Goal: Navigation & Orientation: Find specific page/section

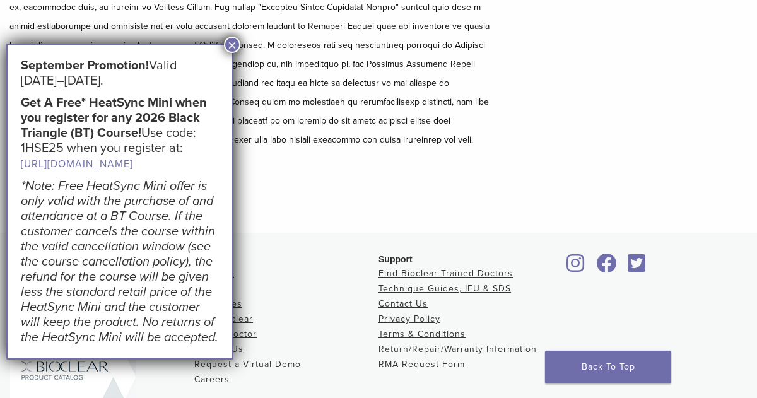
scroll to position [248, 0]
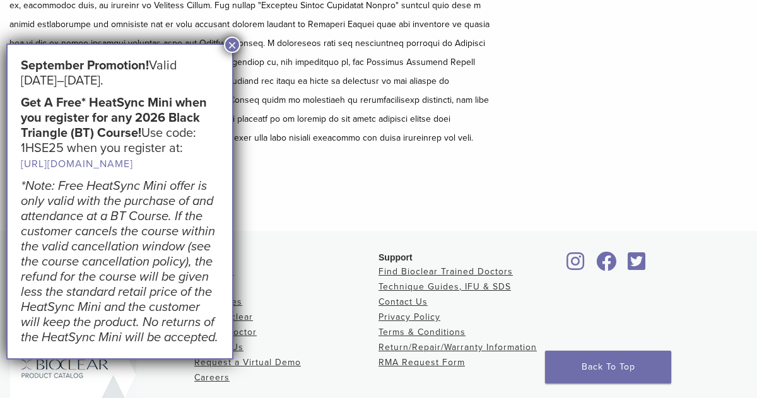
click at [235, 45] on button "×" at bounding box center [232, 45] width 16 height 16
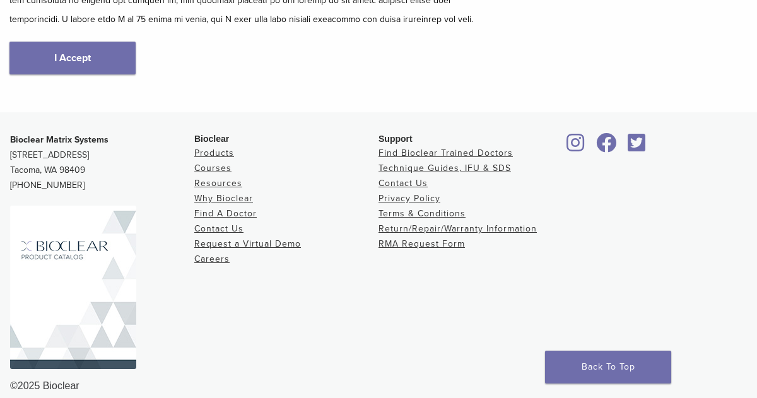
scroll to position [383, 0]
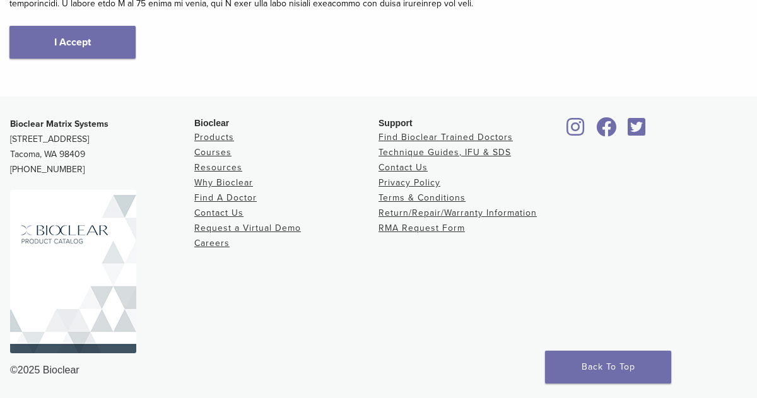
click at [516, 254] on div "Support Find Bioclear Trained Doctors Technique Guides, IFU & SDS Contact Us Pr…" at bounding box center [470, 240] width 184 height 246
click at [327, 325] on div "Bioclear Products Courses Resources Why Bioclear Find A Doctor Contact Us Reque…" at bounding box center [286, 240] width 184 height 246
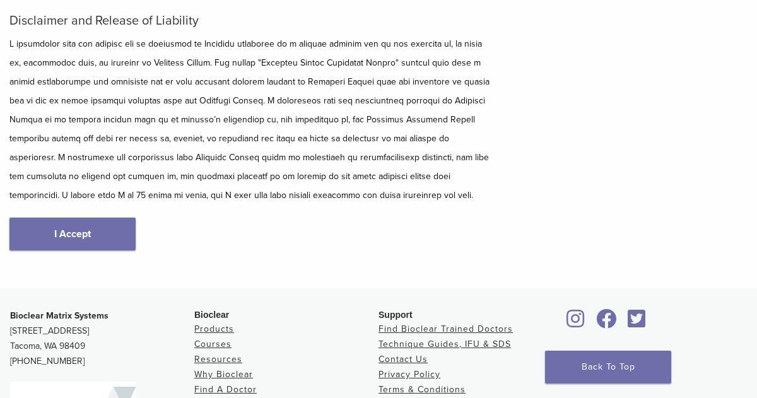
scroll to position [79, 0]
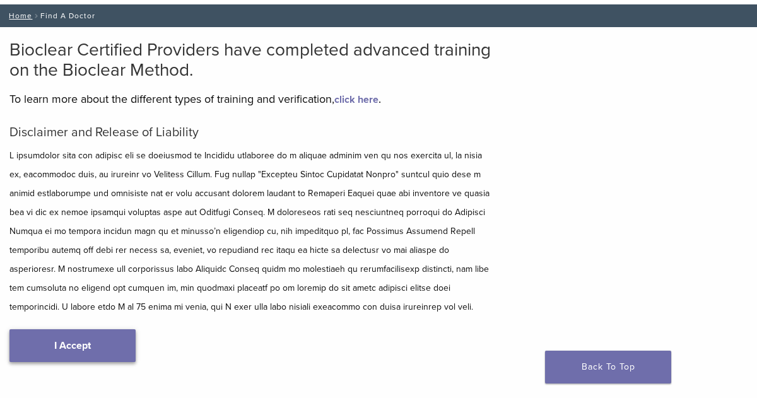
click at [113, 338] on link "I Accept" at bounding box center [72, 345] width 126 height 33
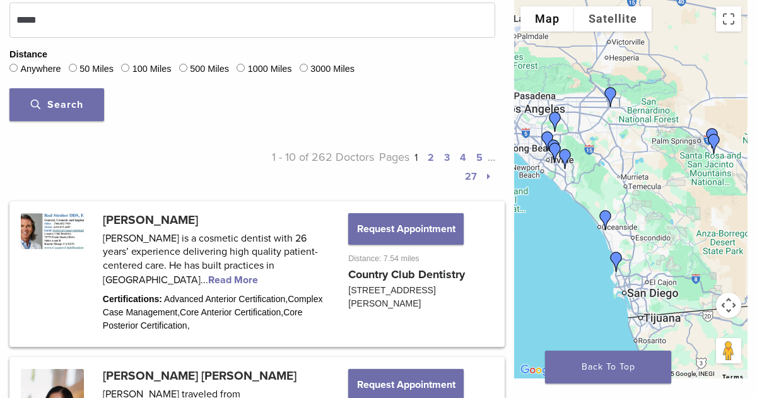
scroll to position [539, 0]
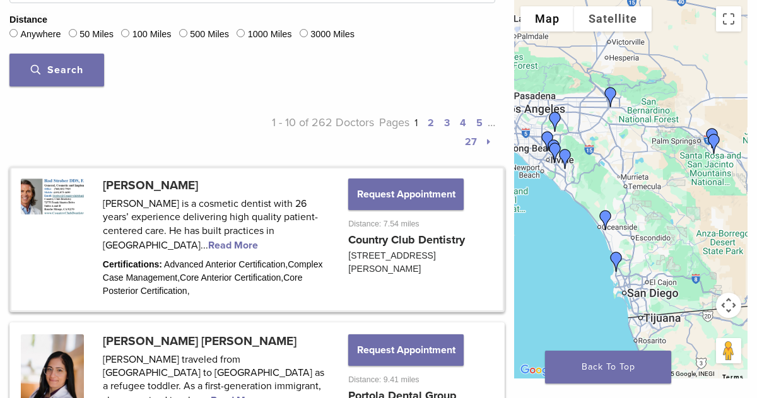
click at [382, 267] on link at bounding box center [256, 239] width 491 height 142
click at [400, 240] on link at bounding box center [256, 239] width 491 height 142
